Goal: Task Accomplishment & Management: Manage account settings

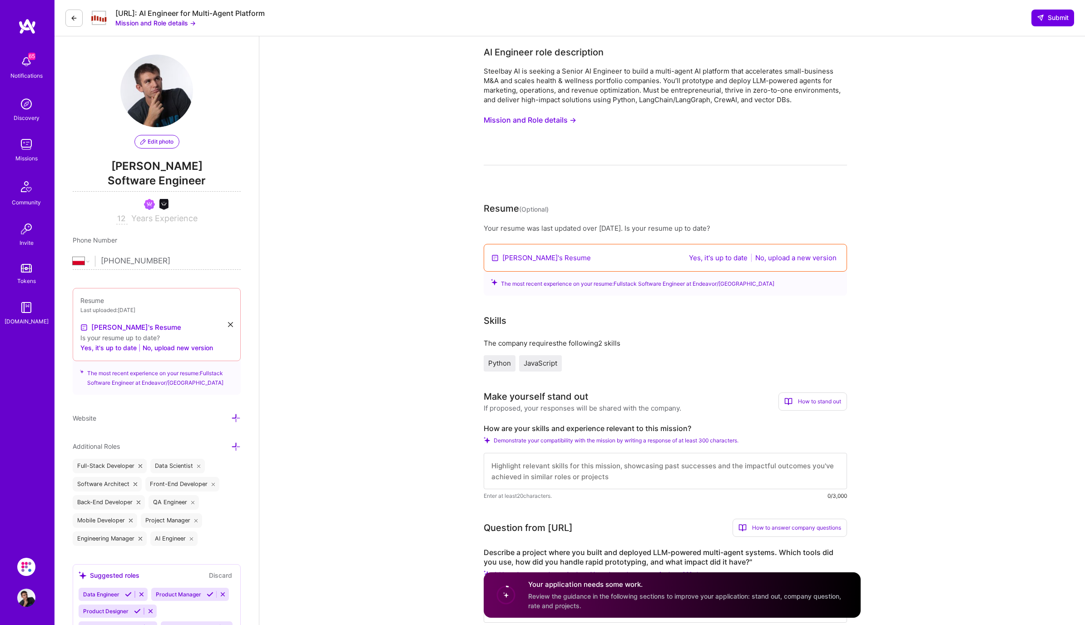
select select "PL"
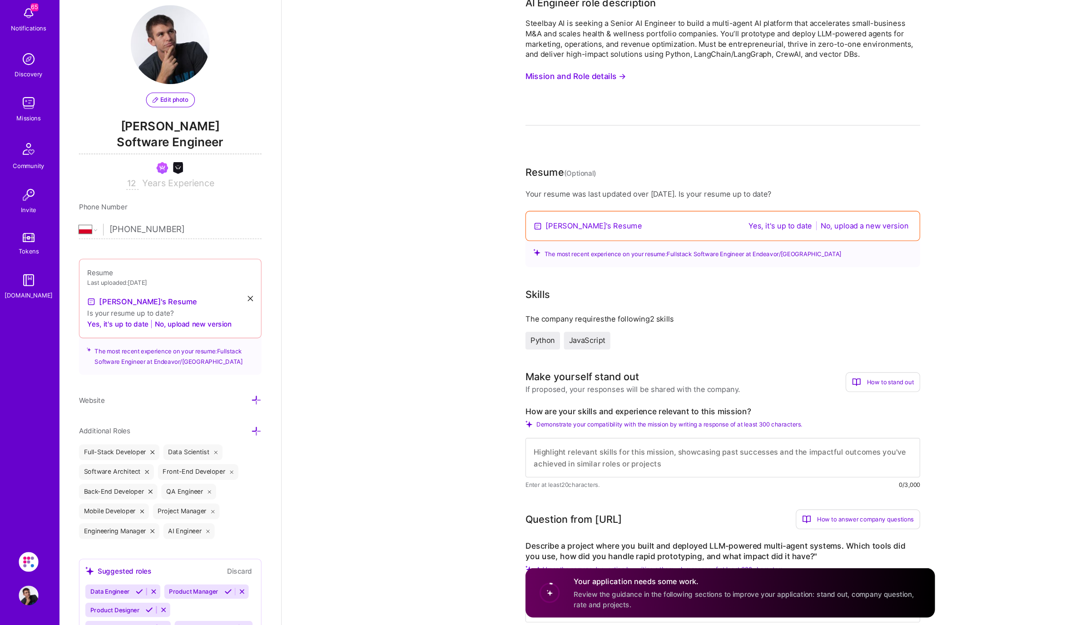
click at [21, 150] on img at bounding box center [26, 144] width 18 height 18
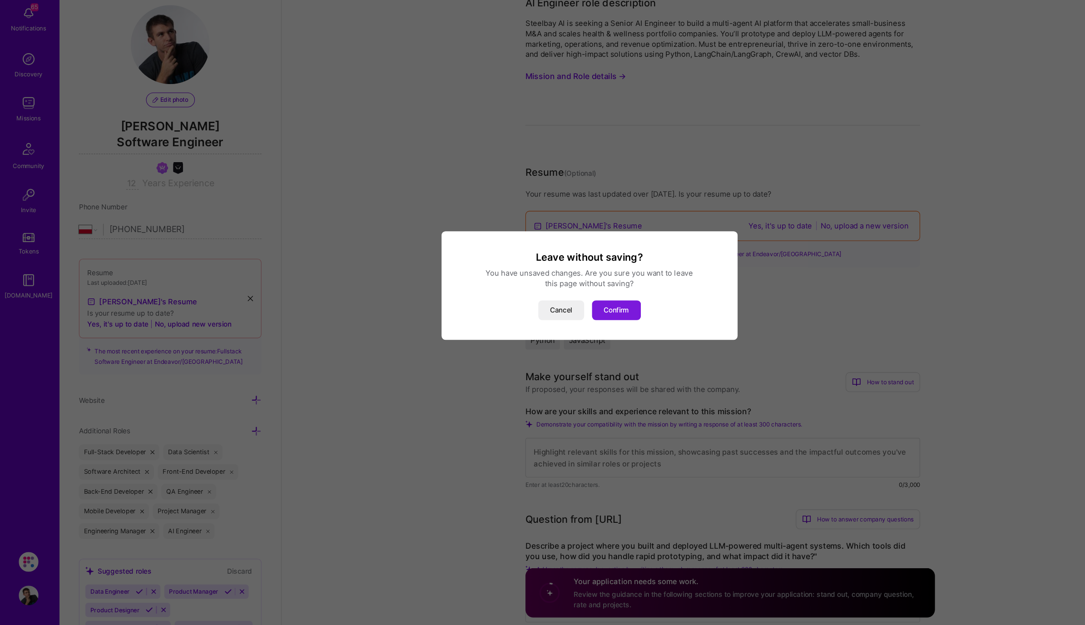
click at [560, 333] on button "Confirm" at bounding box center [567, 335] width 45 height 18
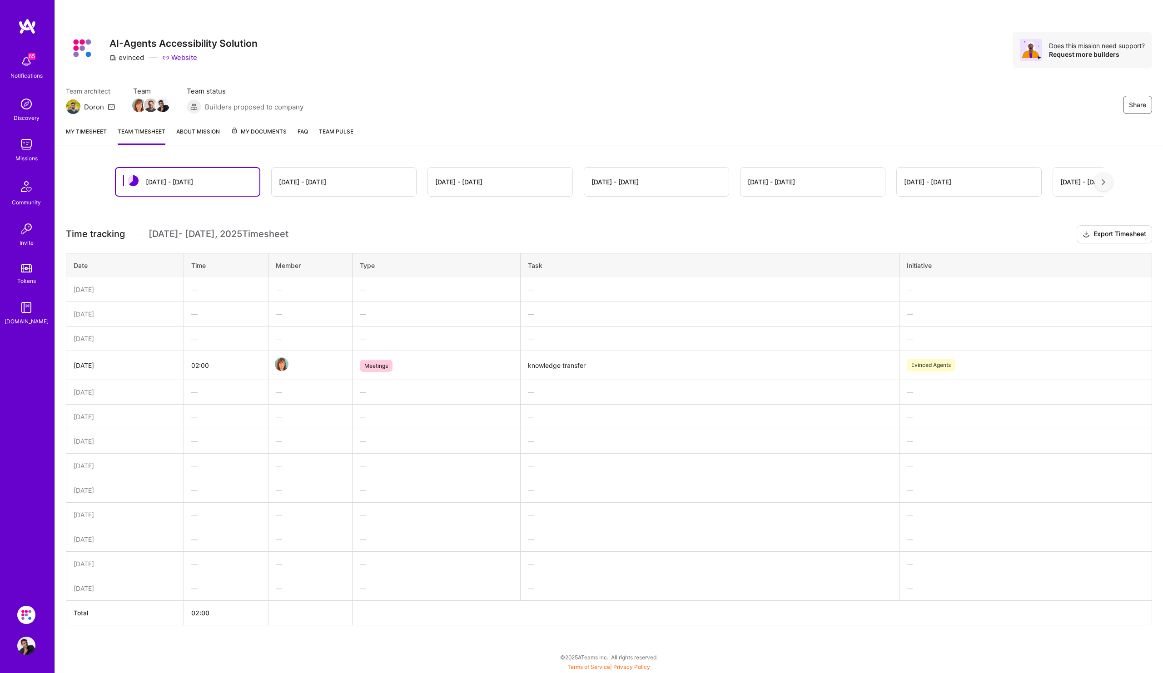
click at [26, 154] on div "Missions" at bounding box center [26, 159] width 22 height 10
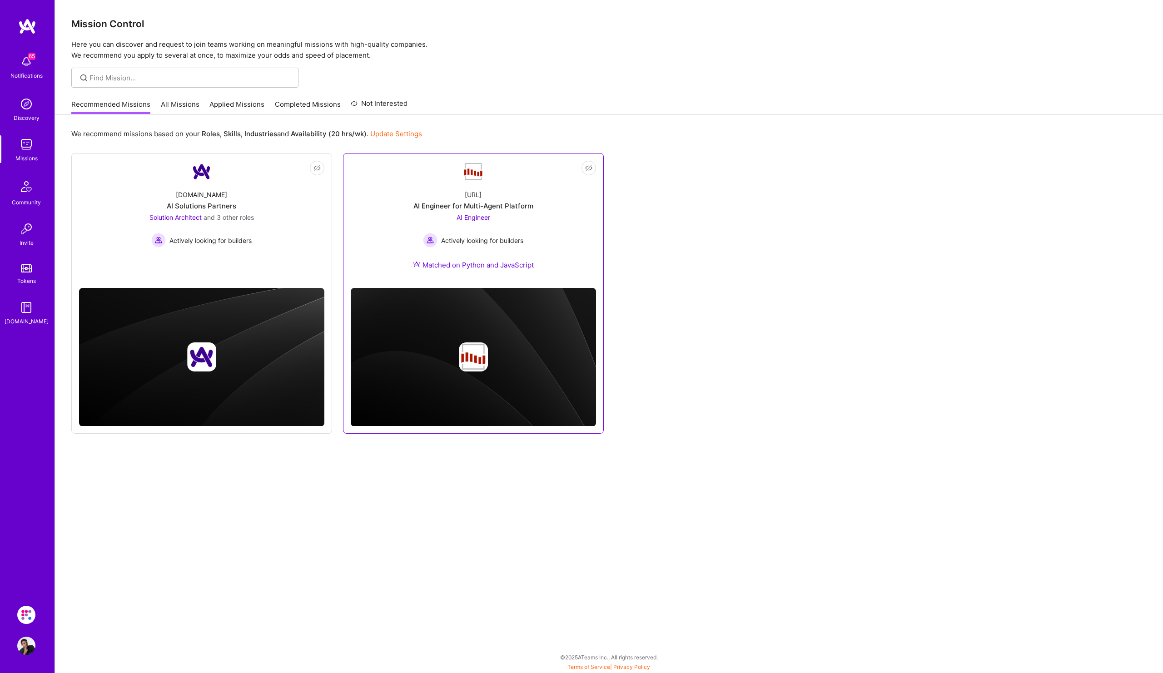
click at [480, 244] on span "Actively looking for builders" at bounding box center [482, 241] width 82 height 10
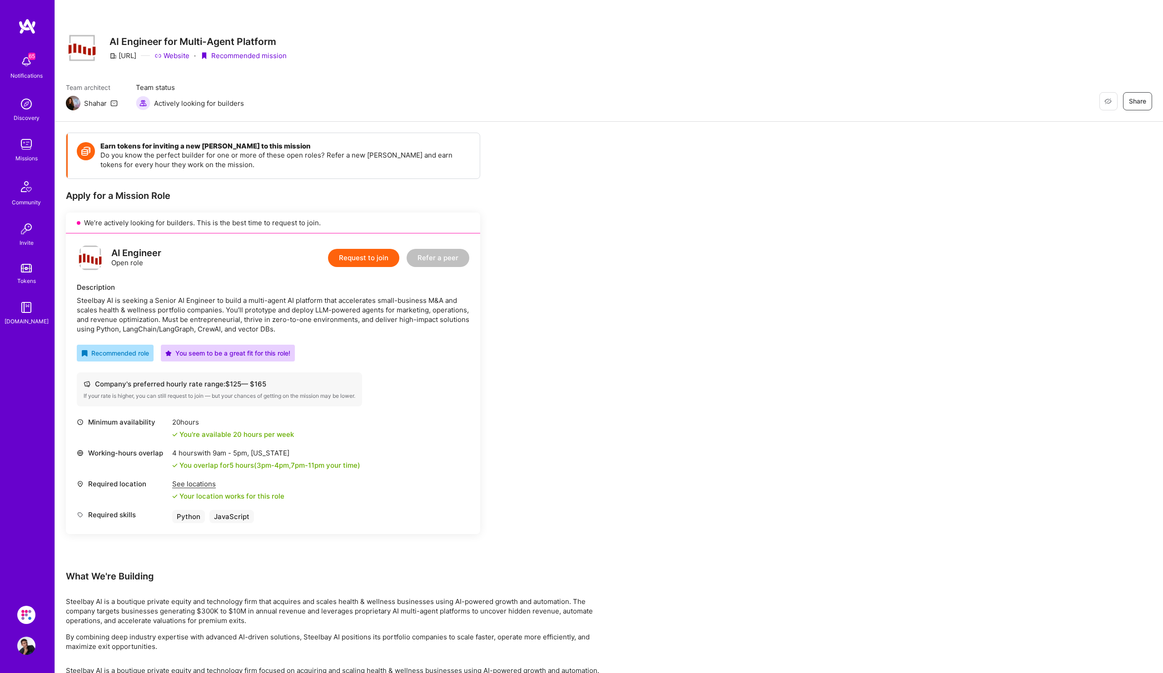
click at [31, 68] on img at bounding box center [26, 62] width 18 height 18
click at [541, 219] on div "65 65 Notifications Discovery Missions Community Invite Tokens A.Guide Evinced:…" at bounding box center [581, 656] width 1163 height 1313
